Goal: Transaction & Acquisition: Purchase product/service

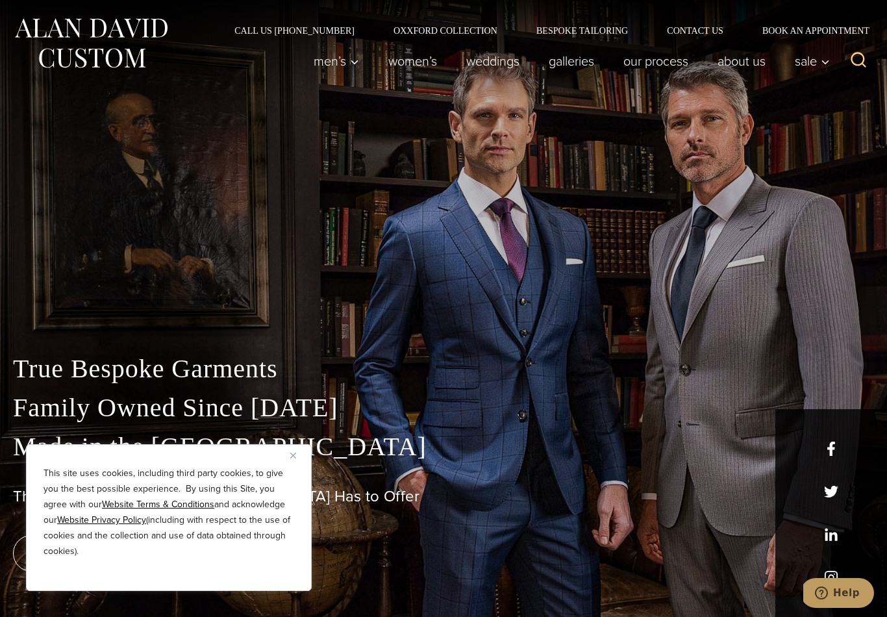
click at [290, 457] on img "Close" at bounding box center [293, 455] width 6 height 6
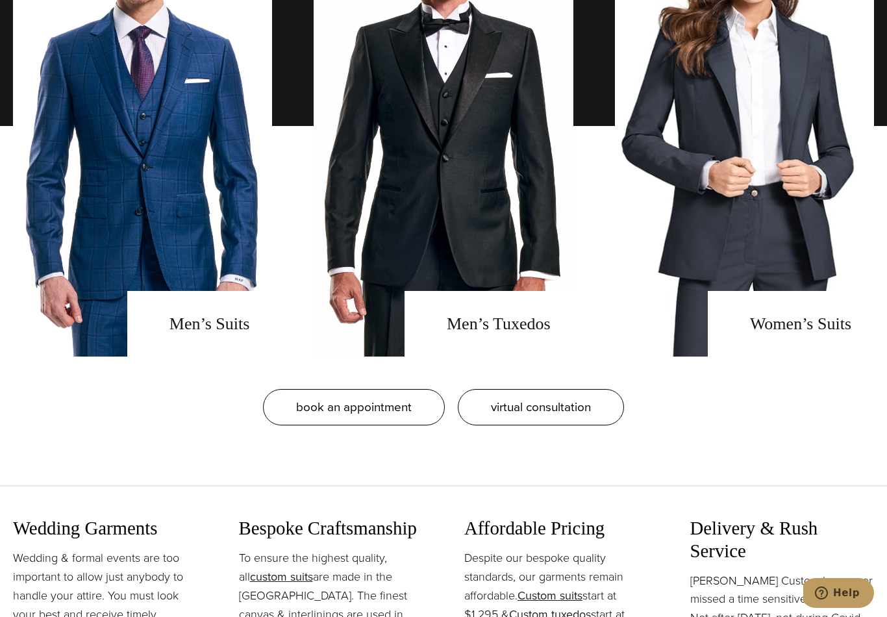
scroll to position [1158, 0]
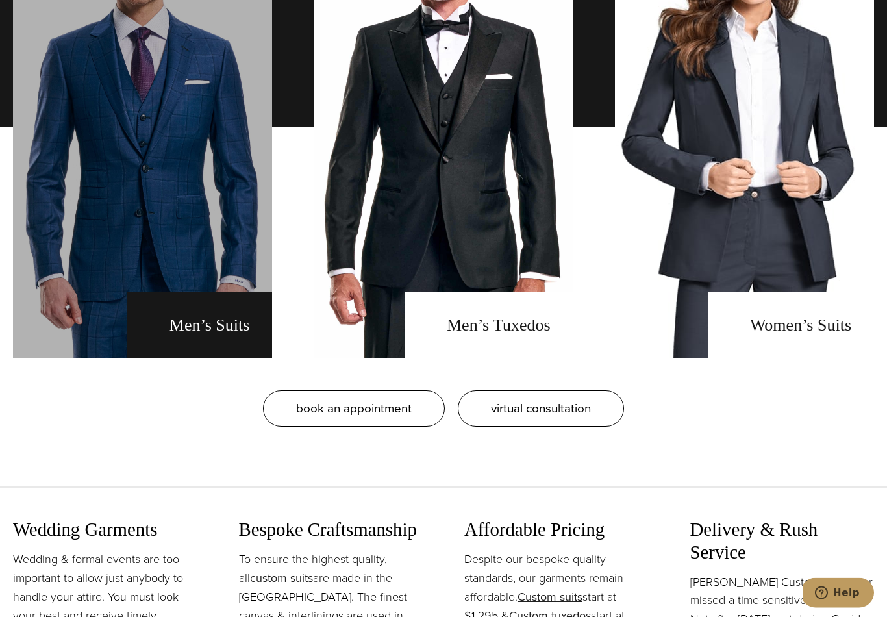
click at [195, 344] on link "men's suits" at bounding box center [142, 127] width 259 height 461
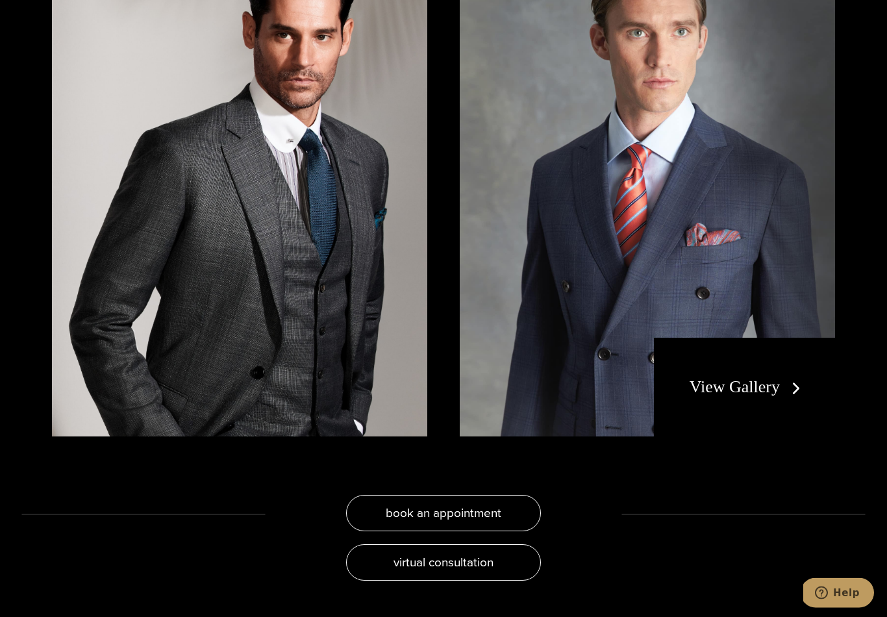
scroll to position [2416, 0]
click at [710, 394] on link "View Gallery" at bounding box center [747, 386] width 116 height 19
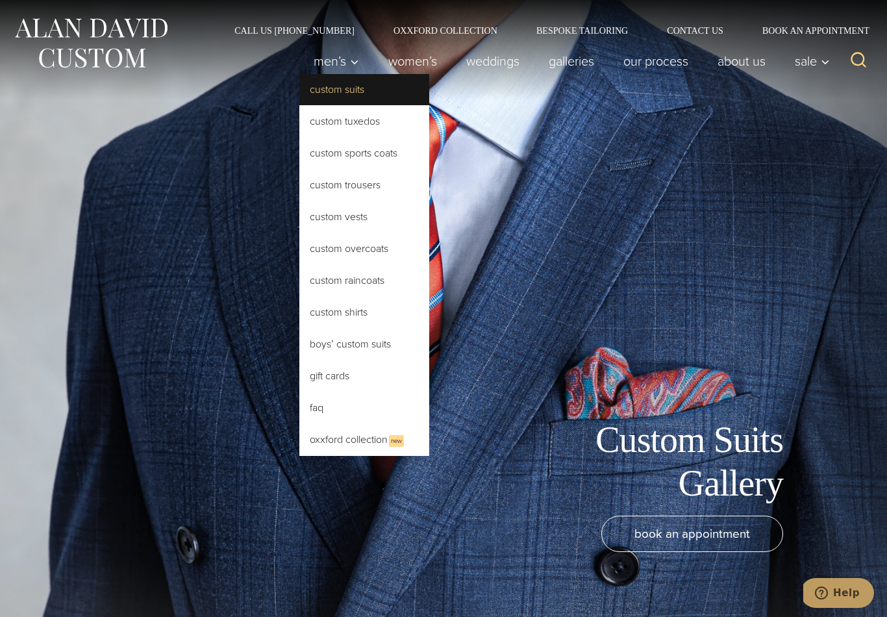
click at [352, 93] on link "Custom Suits" at bounding box center [364, 89] width 130 height 31
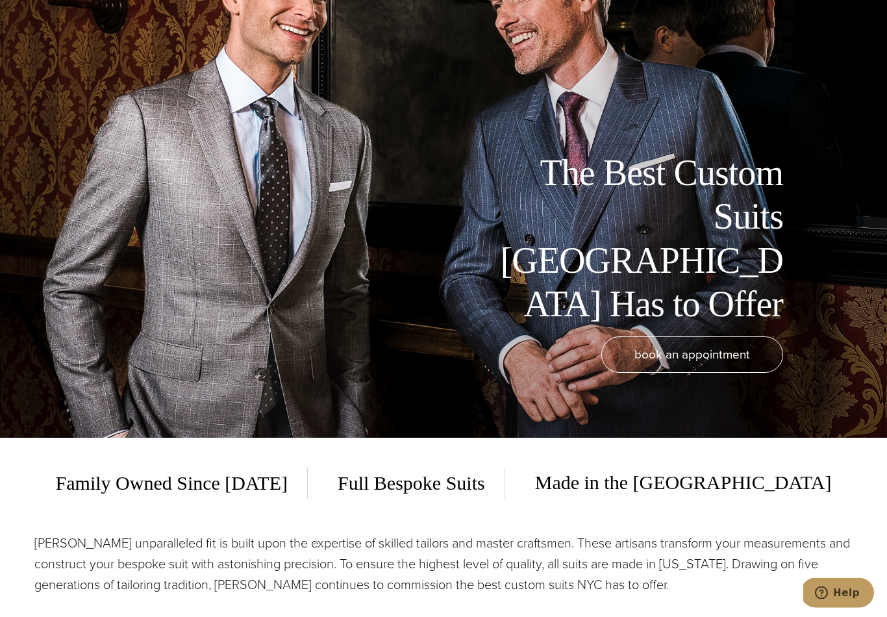
scroll to position [174, 0]
